Goal: Navigation & Orientation: Go to known website

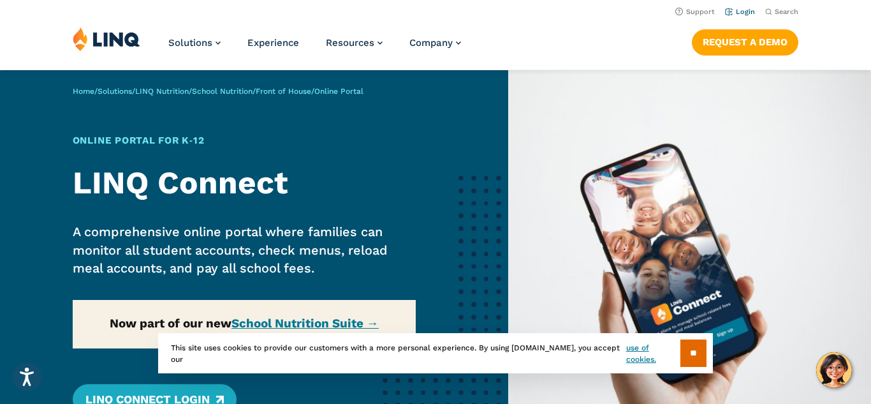
click at [740, 11] on link "Login" at bounding box center [740, 12] width 30 height 8
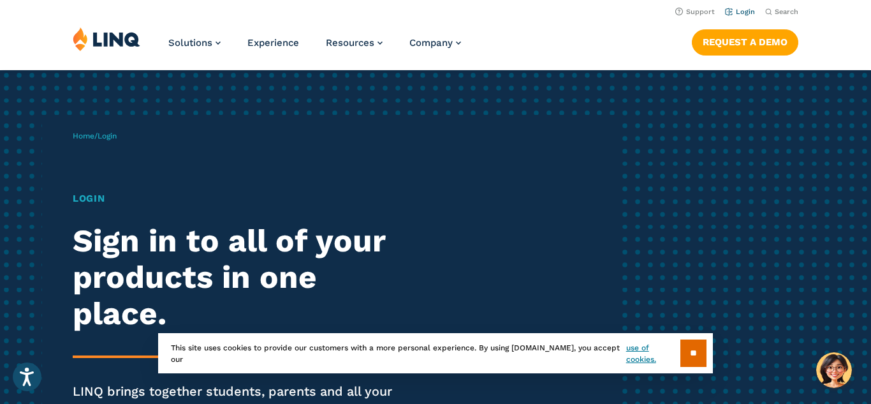
click at [744, 11] on link "Login" at bounding box center [740, 12] width 30 height 8
click at [689, 355] on input "**" at bounding box center [693, 352] width 26 height 27
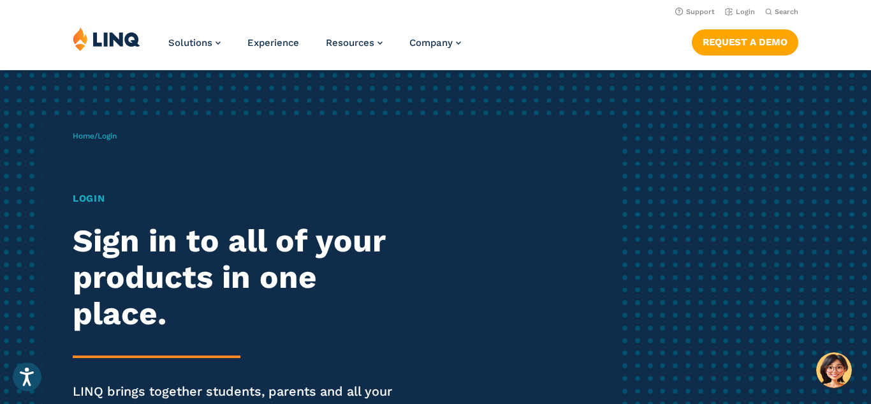
click at [101, 39] on img at bounding box center [107, 39] width 68 height 24
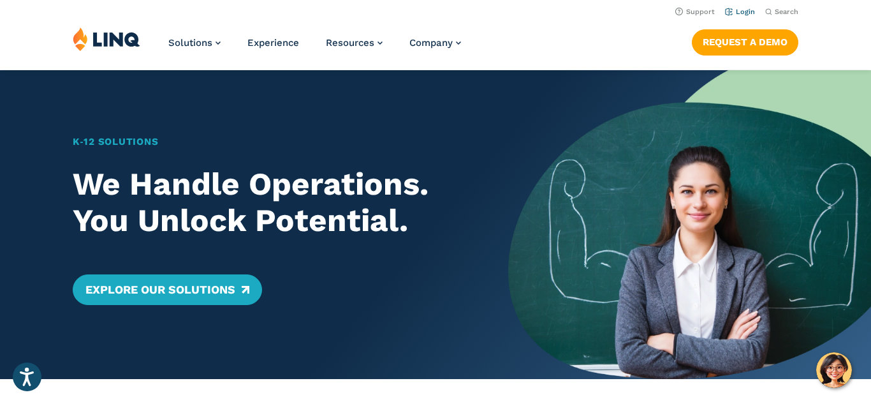
click at [741, 13] on link "Login" at bounding box center [740, 12] width 30 height 8
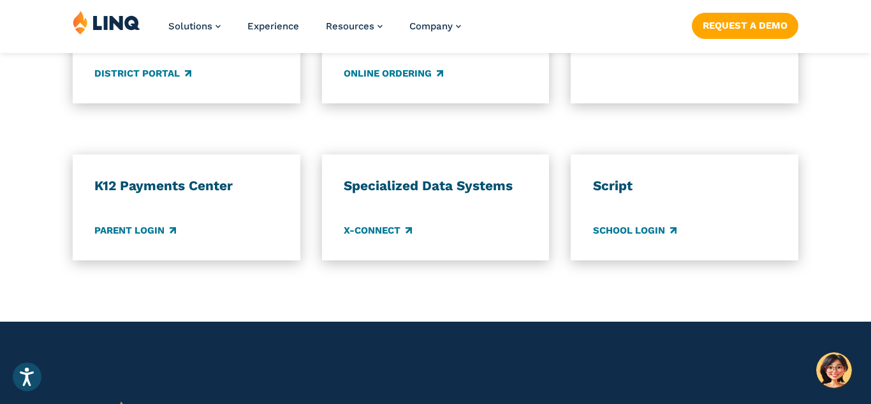
scroll to position [1097, 0]
